Goal: Use online tool/utility: Use online tool/utility

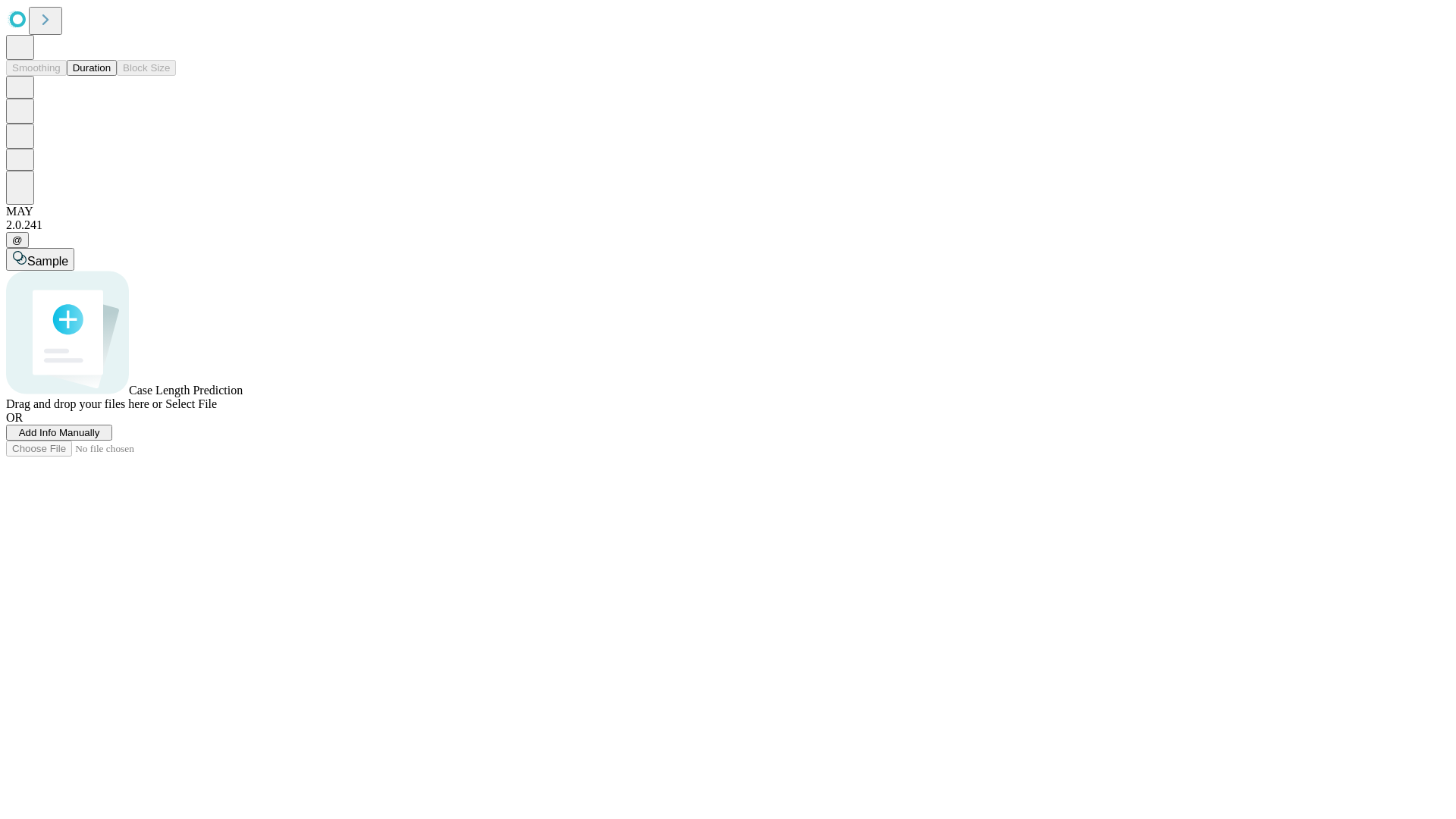
click at [111, 76] on button "Duration" at bounding box center [91, 68] width 50 height 16
click at [217, 410] on span "Select File" at bounding box center [191, 404] width 51 height 13
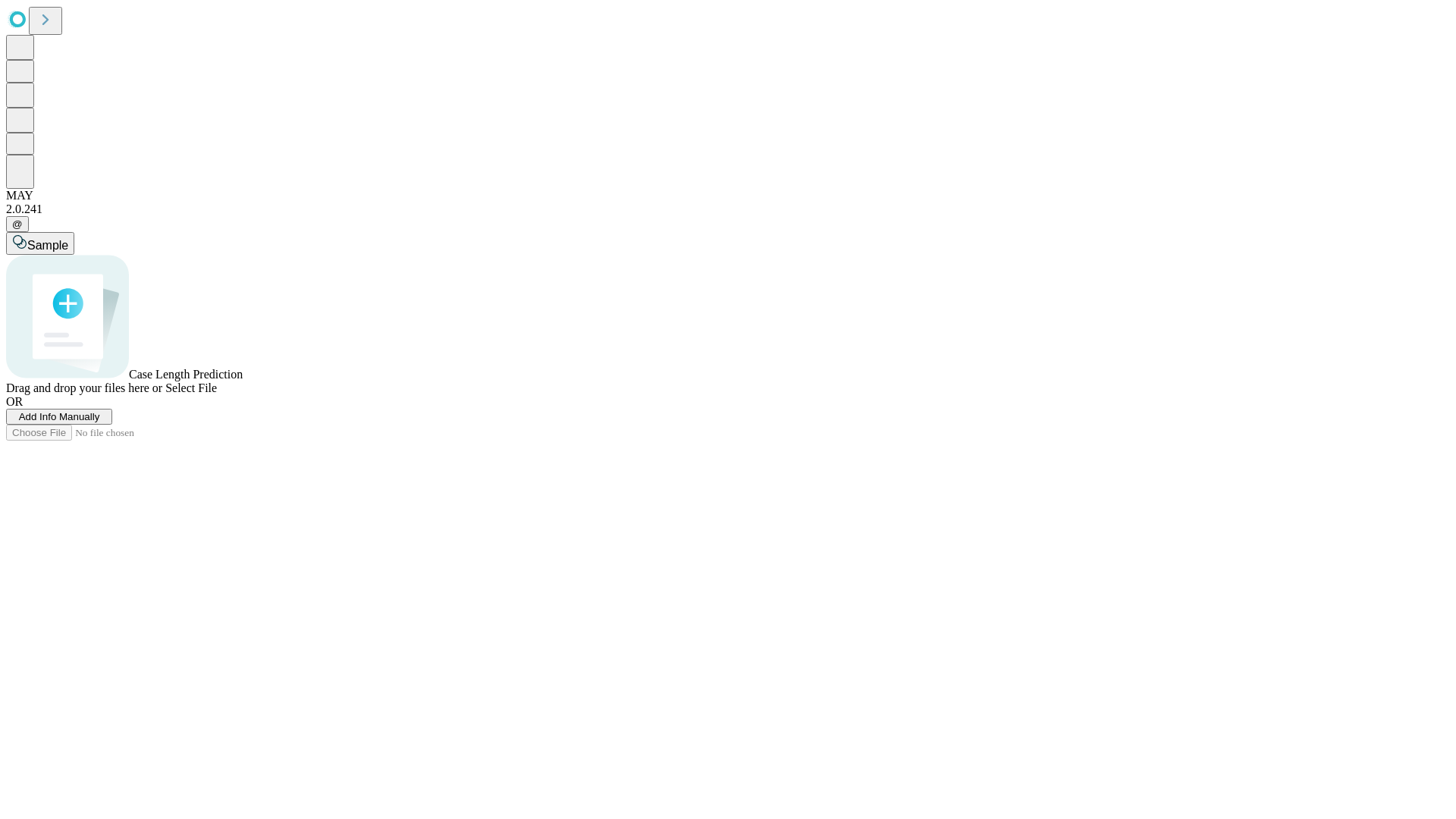
click at [217, 394] on span "Select File" at bounding box center [191, 388] width 51 height 13
